Goal: Information Seeking & Learning: Learn about a topic

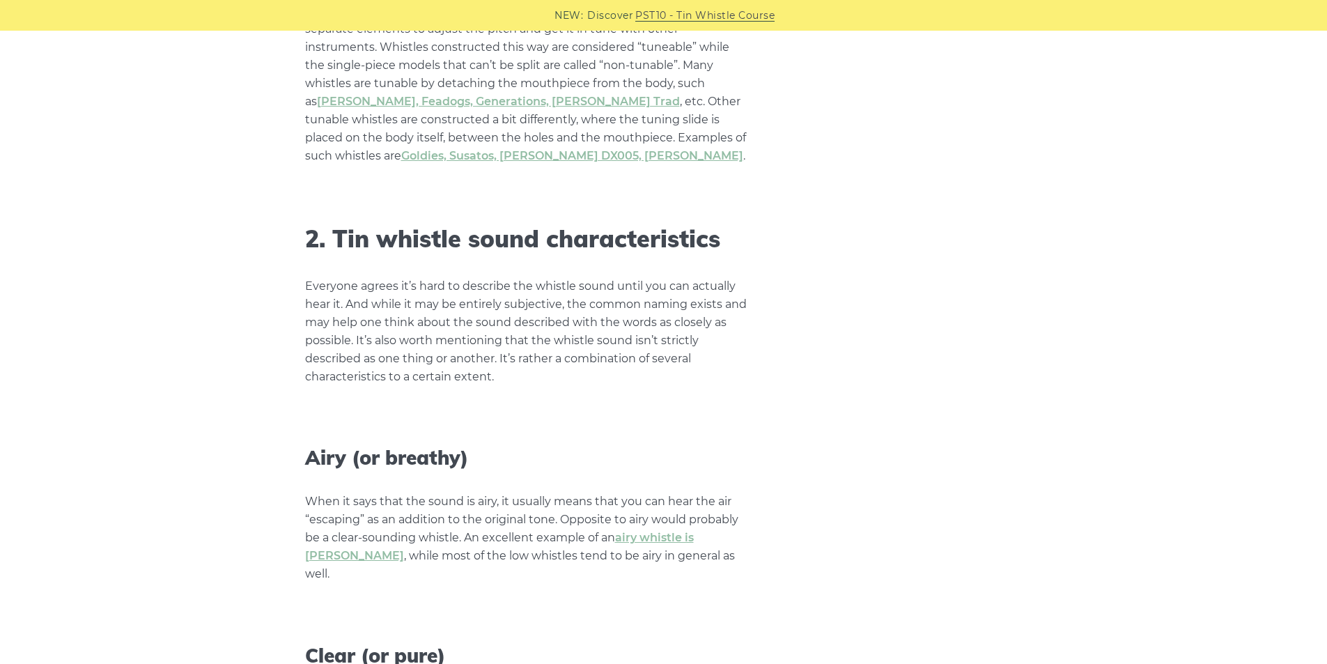
scroll to position [2368, 0]
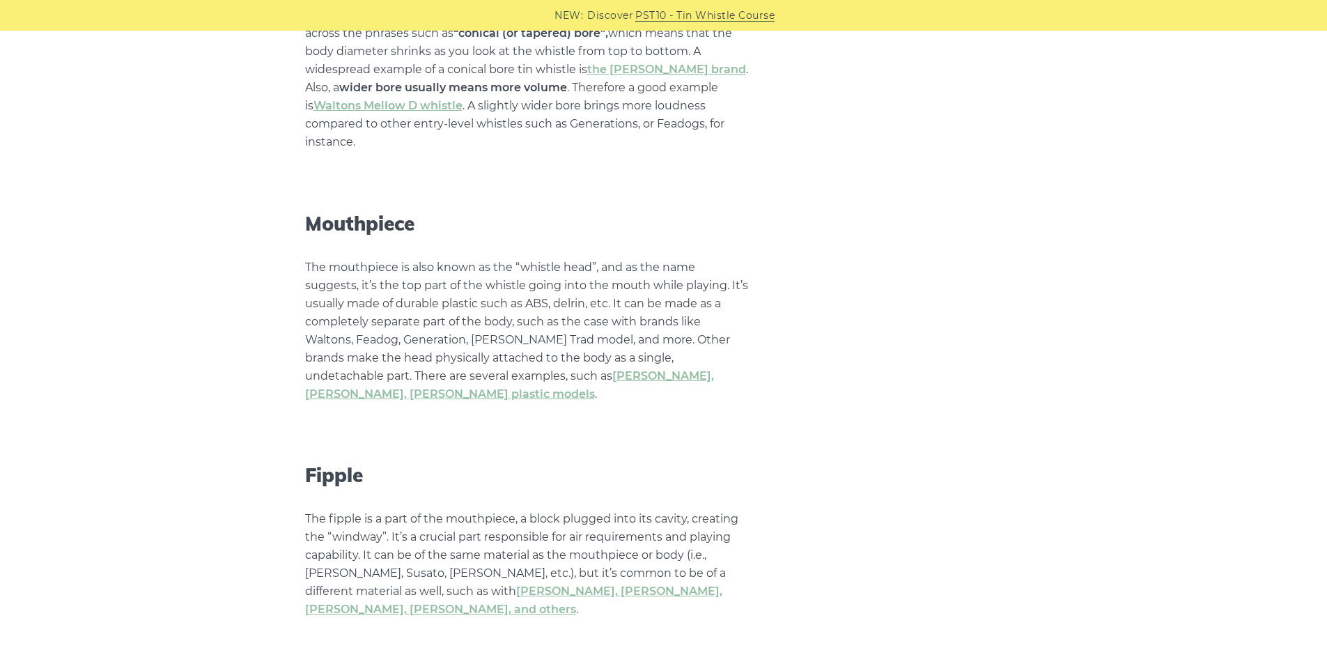
scroll to position [1253, 0]
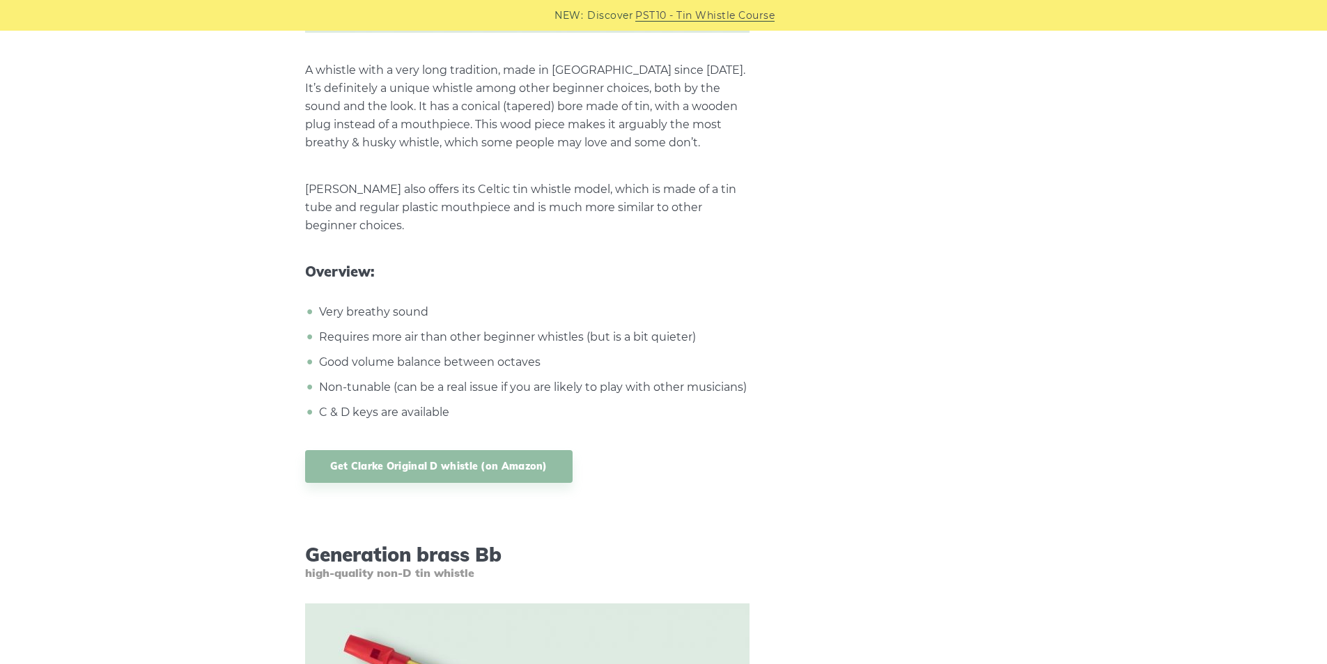
scroll to position [4823, 0]
